Goal: Information Seeking & Learning: Check status

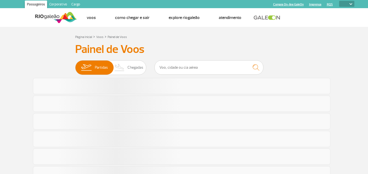
select select
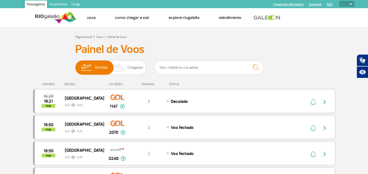
click at [241, 39] on div "Página Inicial > Voos > Painel de Voos" at bounding box center [184, 36] width 218 height 7
click at [175, 66] on input "text" at bounding box center [208, 67] width 109 height 14
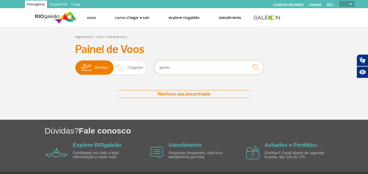
type input "galeão"
click at [255, 70] on img "submit" at bounding box center [256, 67] width 12 height 11
click at [253, 67] on img "submit" at bounding box center [256, 67] width 12 height 11
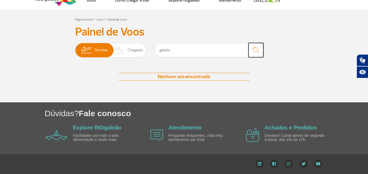
scroll to position [9, 0]
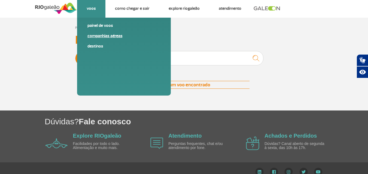
click at [99, 36] on link "Companhias Aéreas" at bounding box center [123, 36] width 73 height 6
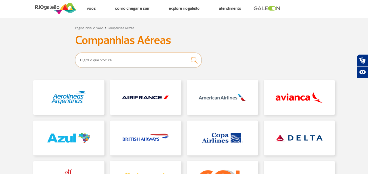
click at [129, 60] on input "text" at bounding box center [138, 60] width 126 height 15
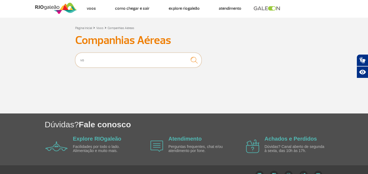
type input "v"
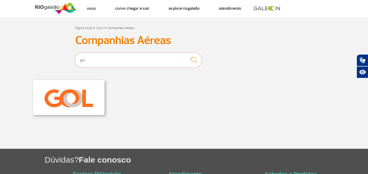
type input "gol"
click at [69, 95] on link at bounding box center [68, 97] width 71 height 35
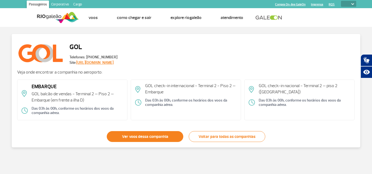
click at [156, 138] on link "Ver voos dessa companhia" at bounding box center [145, 136] width 76 height 11
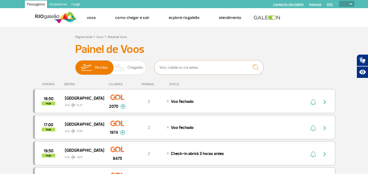
click at [182, 69] on input "text" at bounding box center [208, 67] width 109 height 14
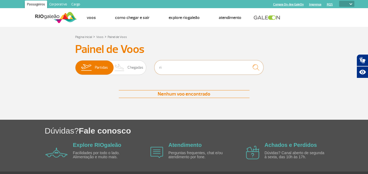
type input "r"
type input "lomqep"
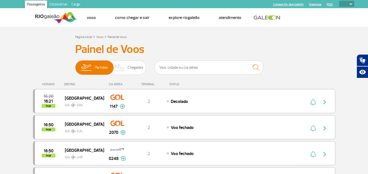
scroll to position [9, 0]
